Goal: Information Seeking & Learning: Learn about a topic

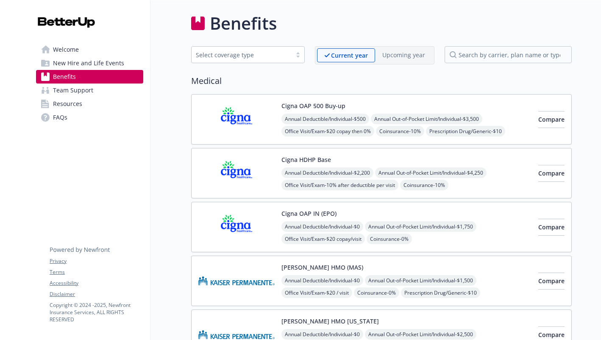
click at [266, 180] on img at bounding box center [236, 173] width 76 height 36
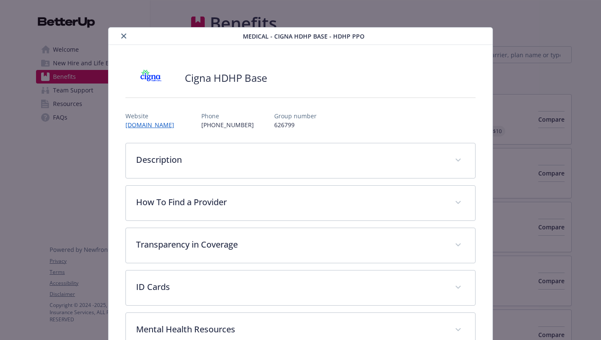
scroll to position [25, 0]
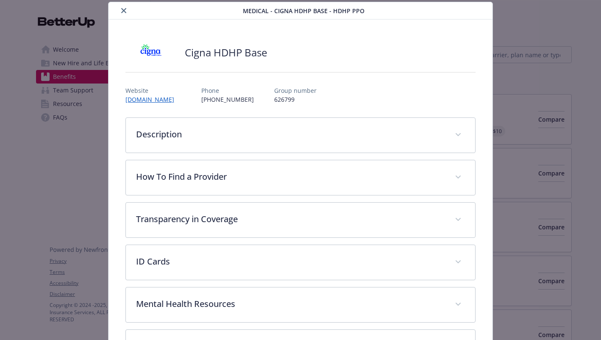
click at [123, 8] on icon "close" at bounding box center [123, 10] width 5 height 5
